Goal: Check status

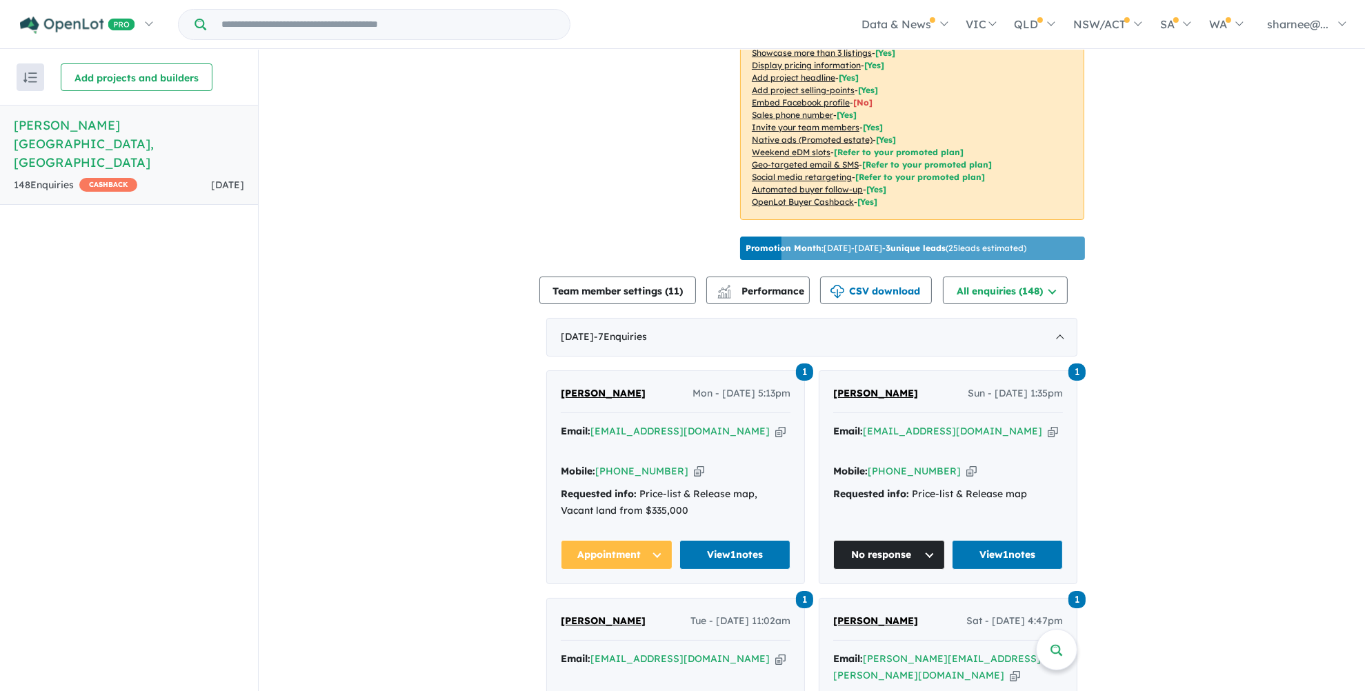
scroll to position [414, 0]
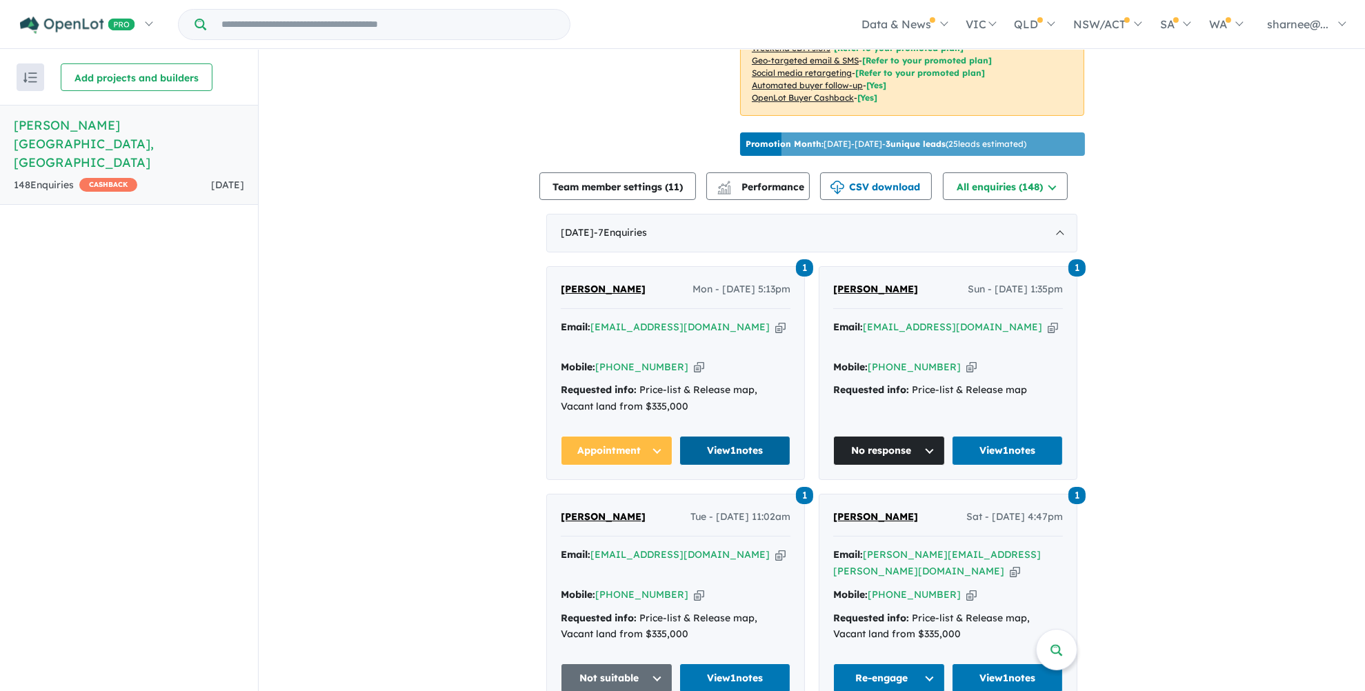
click at [718, 436] on link "View 1 notes" at bounding box center [735, 451] width 112 height 30
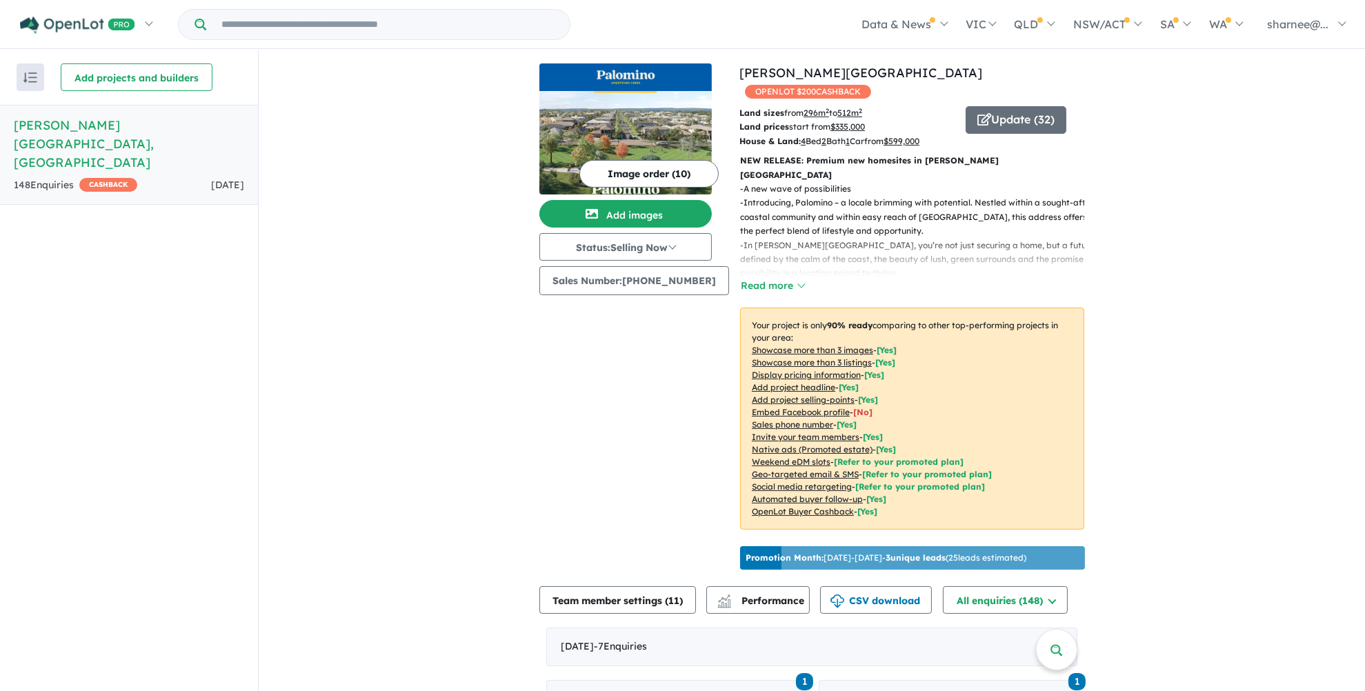
scroll to position [0, 0]
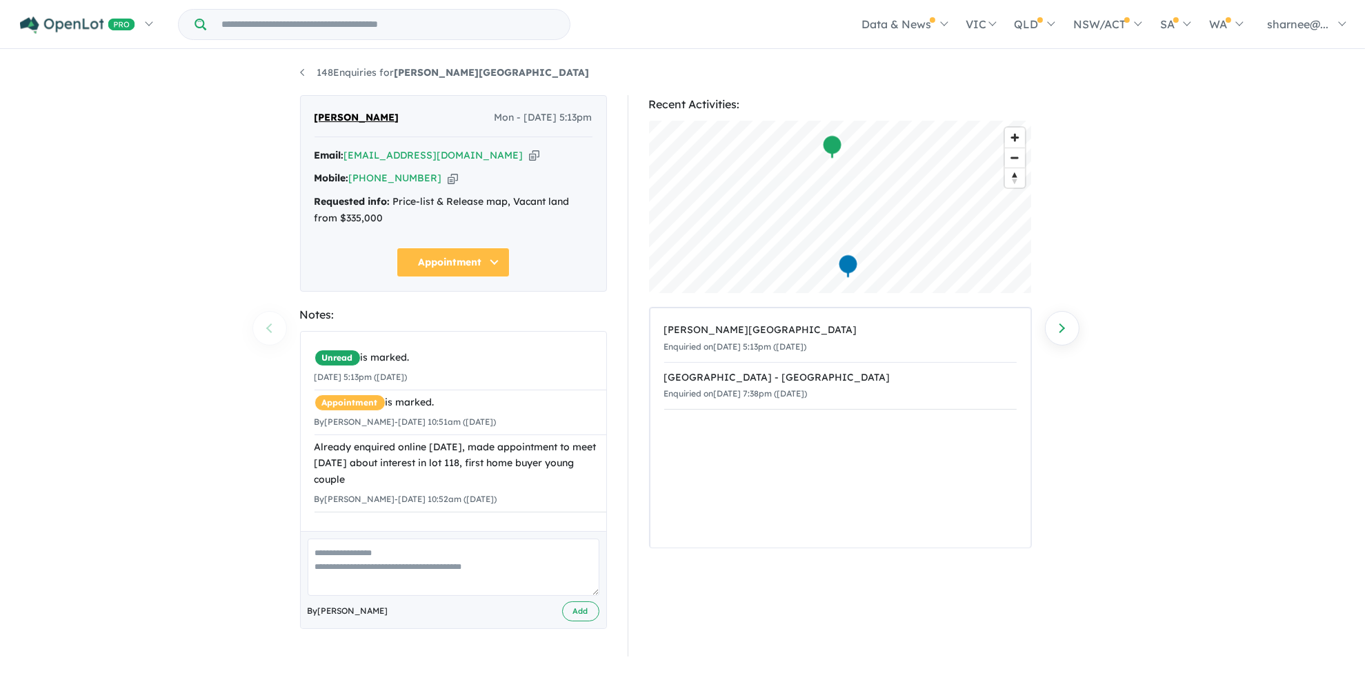
drag, startPoint x: 390, startPoint y: 117, endPoint x: 315, endPoint y: 121, distance: 75.3
click at [315, 121] on div "[PERSON_NAME] Mon - [DATE] 5:13pm" at bounding box center [454, 124] width 278 height 28
copy span "[PERSON_NAME]"
click at [164, 247] on div "148 Enquiries for Palomino - Armstrong Creek Previous enquiry Next enquiry Madh…" at bounding box center [682, 372] width 1365 height 642
